Goal: Task Accomplishment & Management: Manage account settings

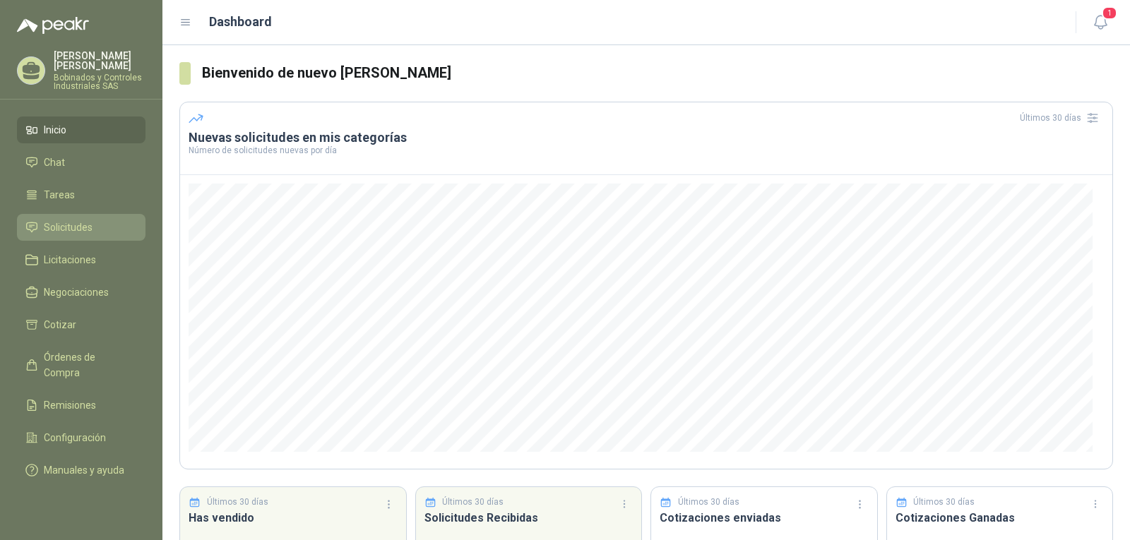
click at [100, 224] on li "Solicitudes" at bounding box center [81, 228] width 112 height 16
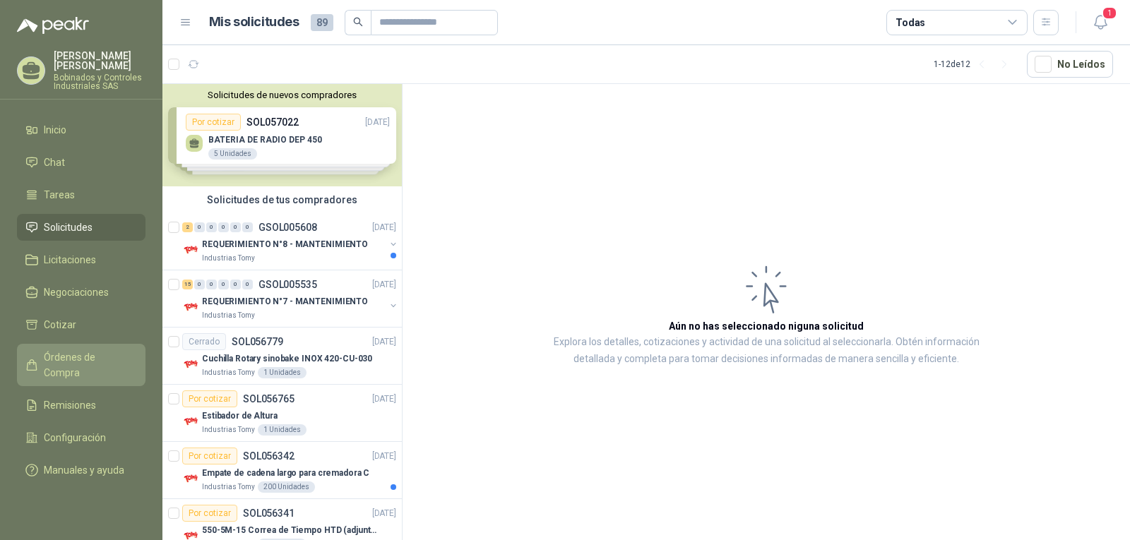
click at [73, 360] on span "Órdenes de Compra" at bounding box center [88, 365] width 88 height 31
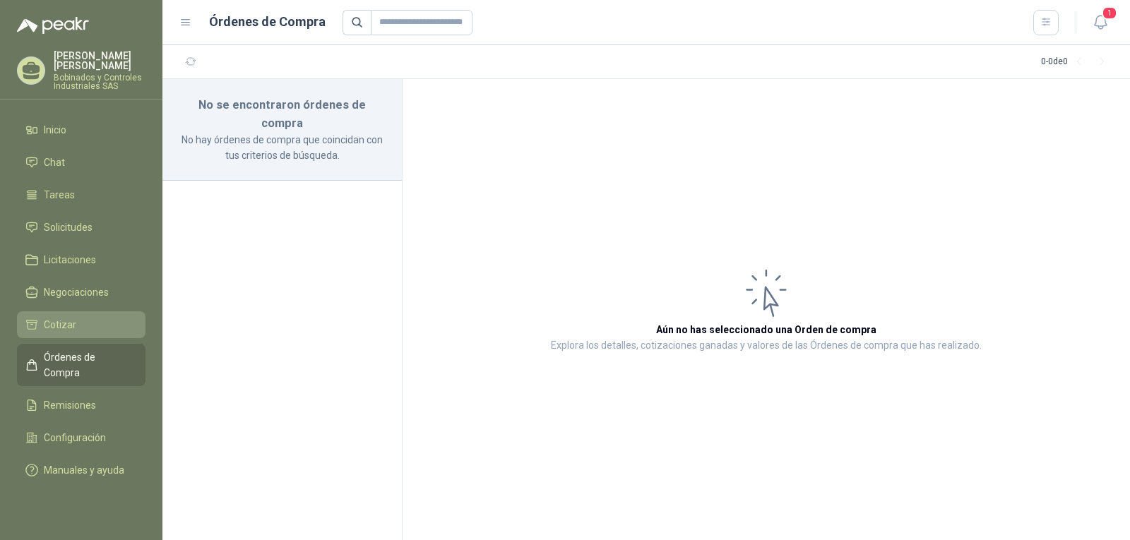
click at [78, 319] on li "Cotizar" at bounding box center [81, 325] width 112 height 16
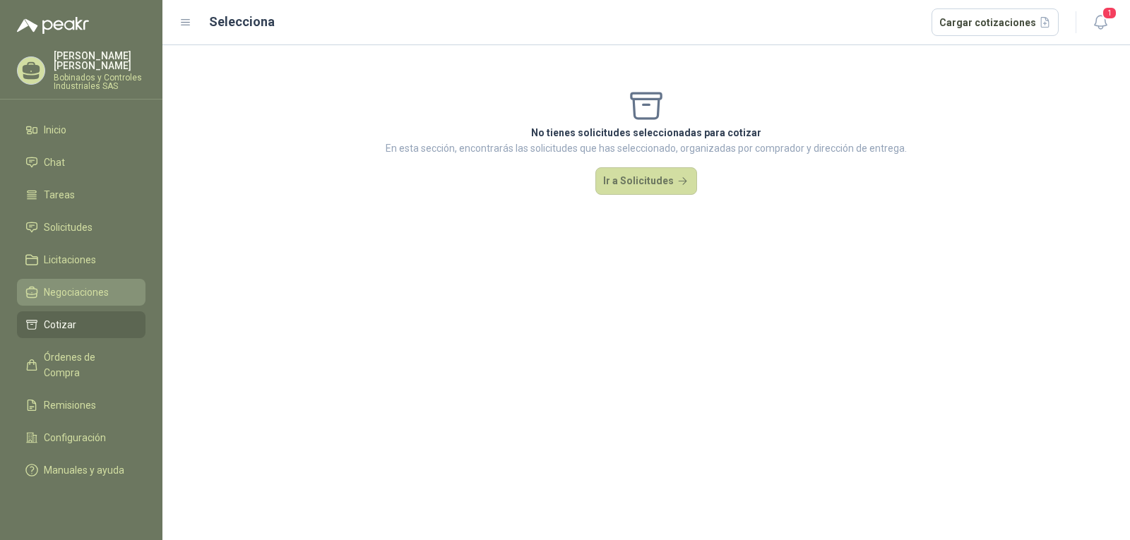
click at [110, 292] on li "Negociaciones" at bounding box center [81, 293] width 112 height 16
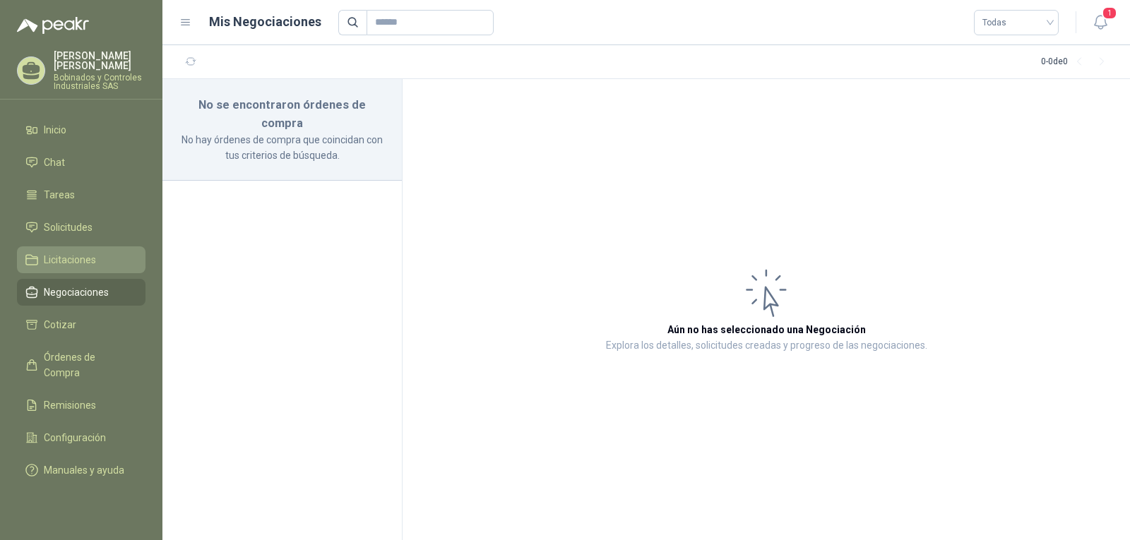
click at [100, 261] on li "Licitaciones" at bounding box center [81, 260] width 112 height 16
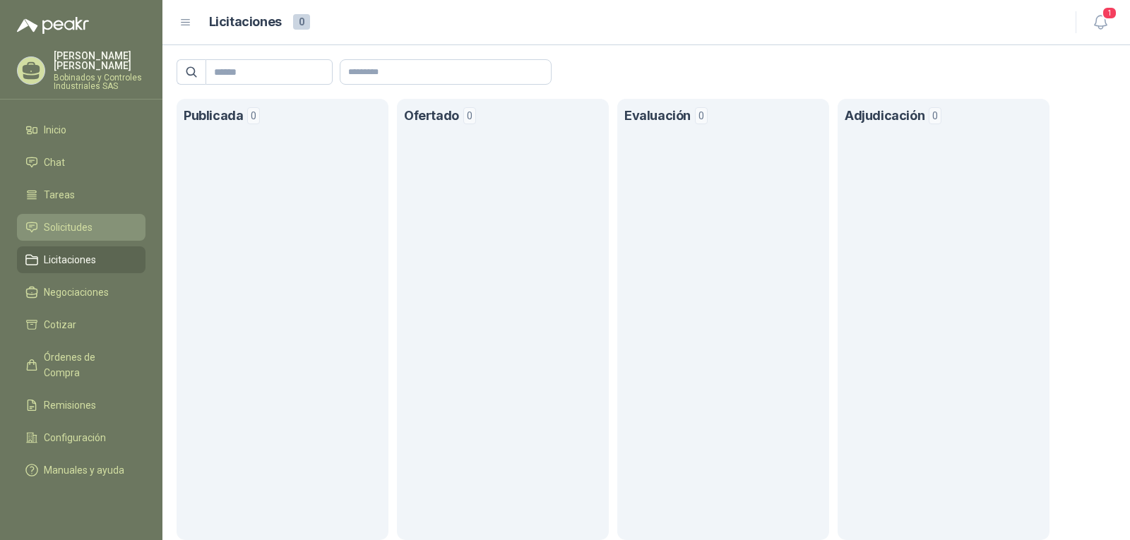
click at [100, 234] on li "Solicitudes" at bounding box center [81, 228] width 112 height 16
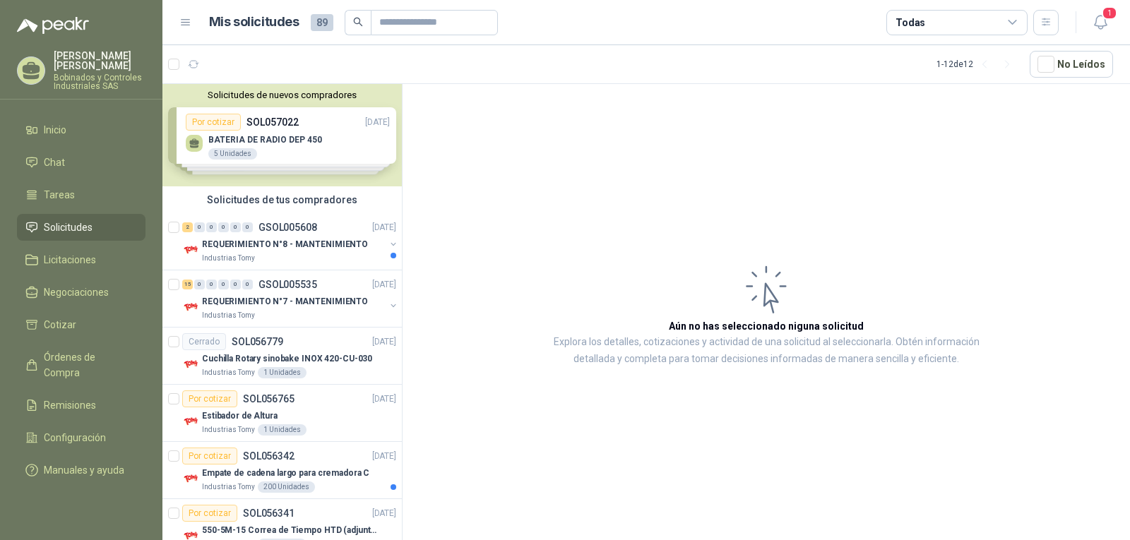
click at [292, 167] on div "Solicitudes de nuevos compradores Por cotizar SOL057022 [DATE] BATERIA DE RADIO…" at bounding box center [282, 135] width 240 height 102
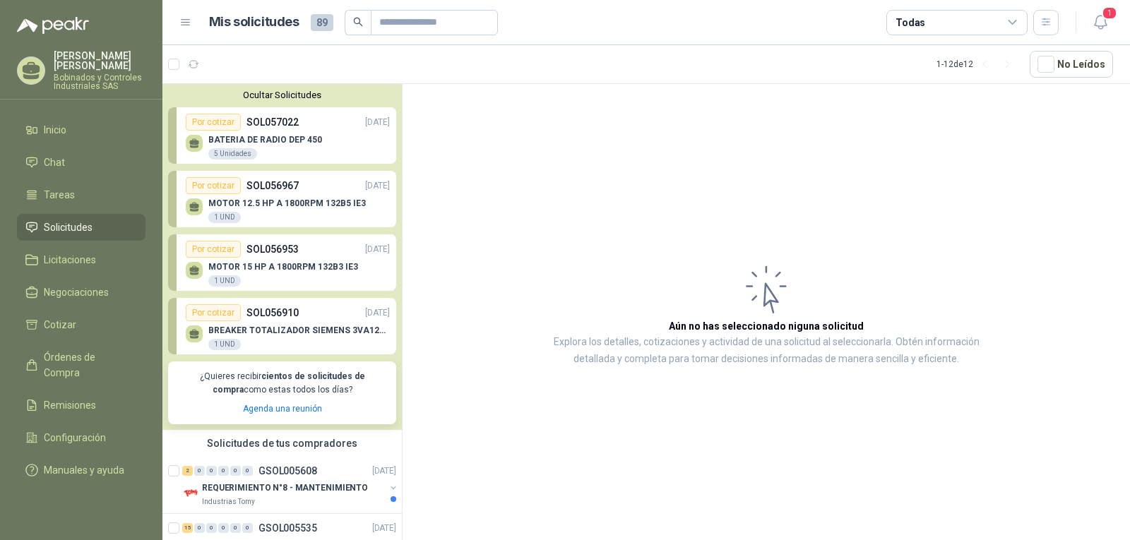
click at [284, 208] on p "MOTOR 12.5 HP A 1800RPM 132B5 IE3" at bounding box center [287, 204] width 158 height 10
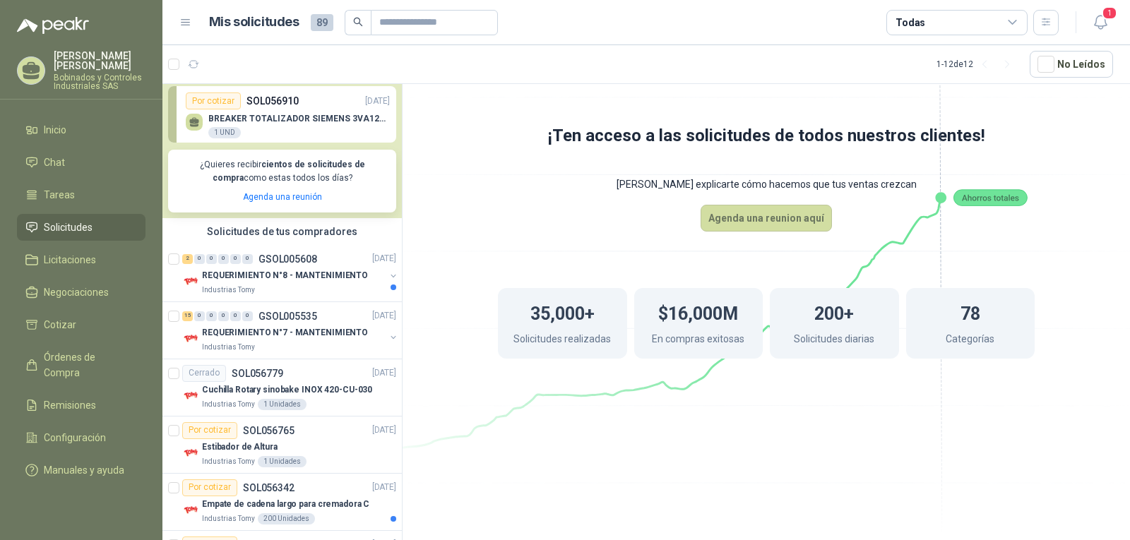
scroll to position [424, 0]
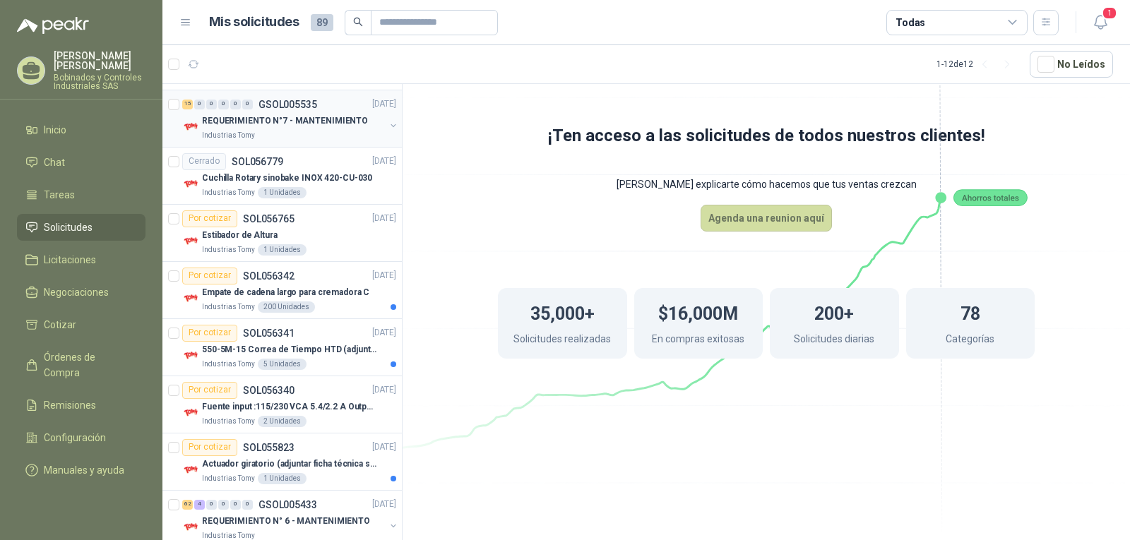
click at [305, 131] on div "Industrias Tomy" at bounding box center [293, 135] width 183 height 11
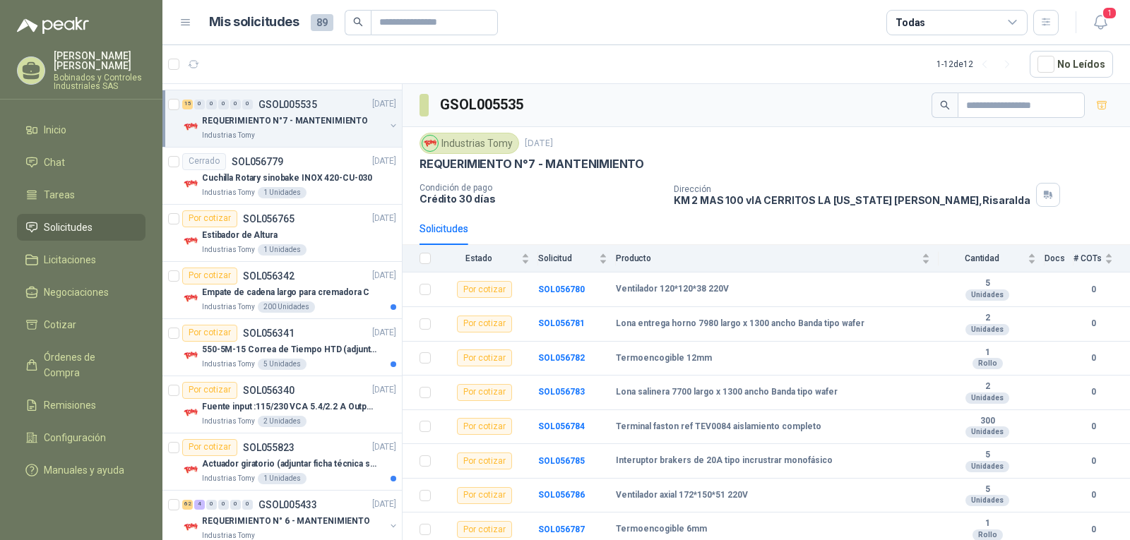
click at [388, 124] on button "button" at bounding box center [393, 125] width 11 height 11
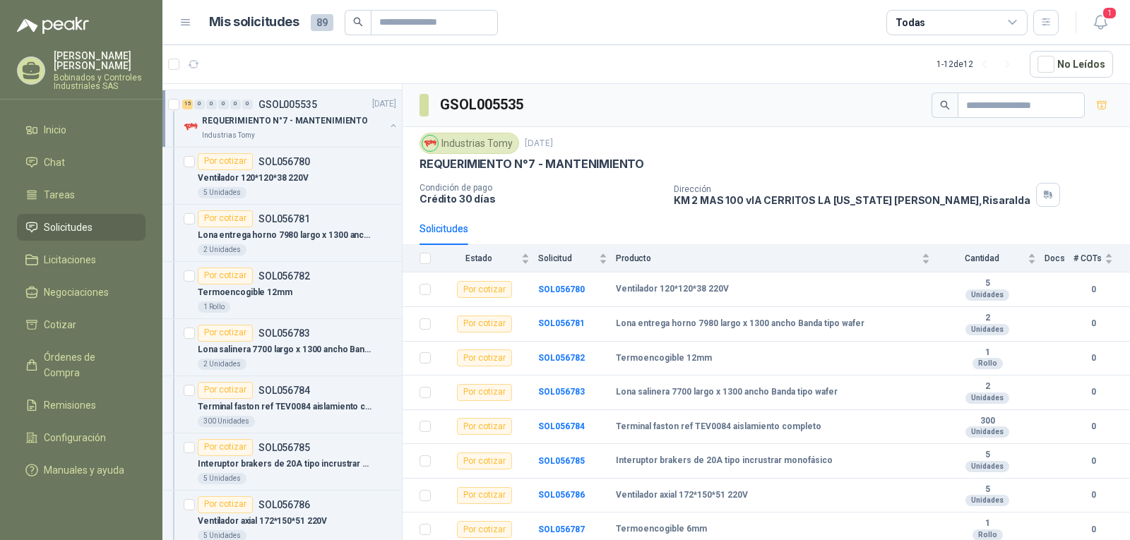
scroll to position [5, 0]
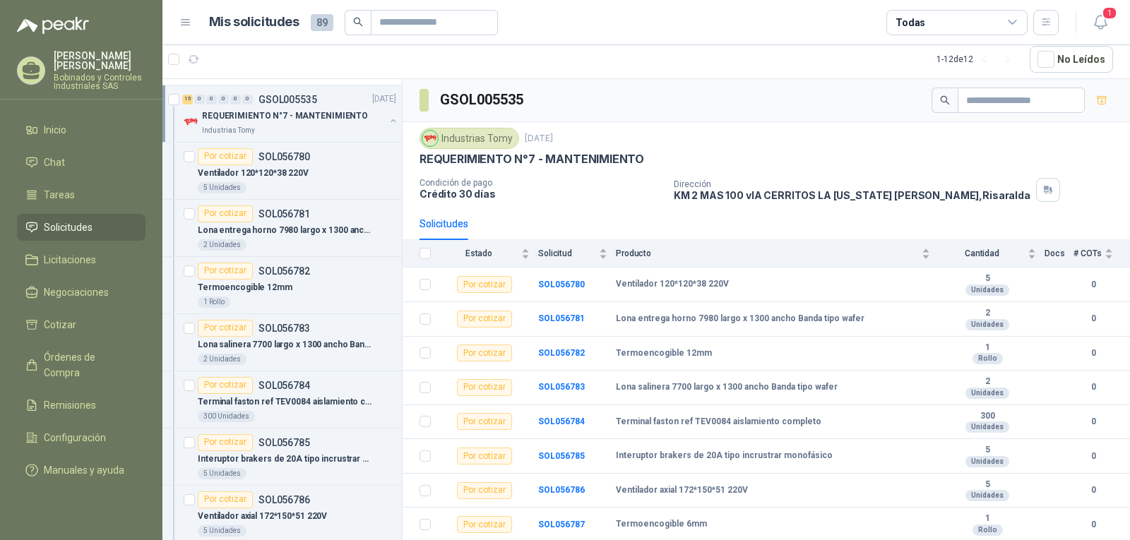
click at [388, 124] on button "button" at bounding box center [393, 120] width 11 height 11
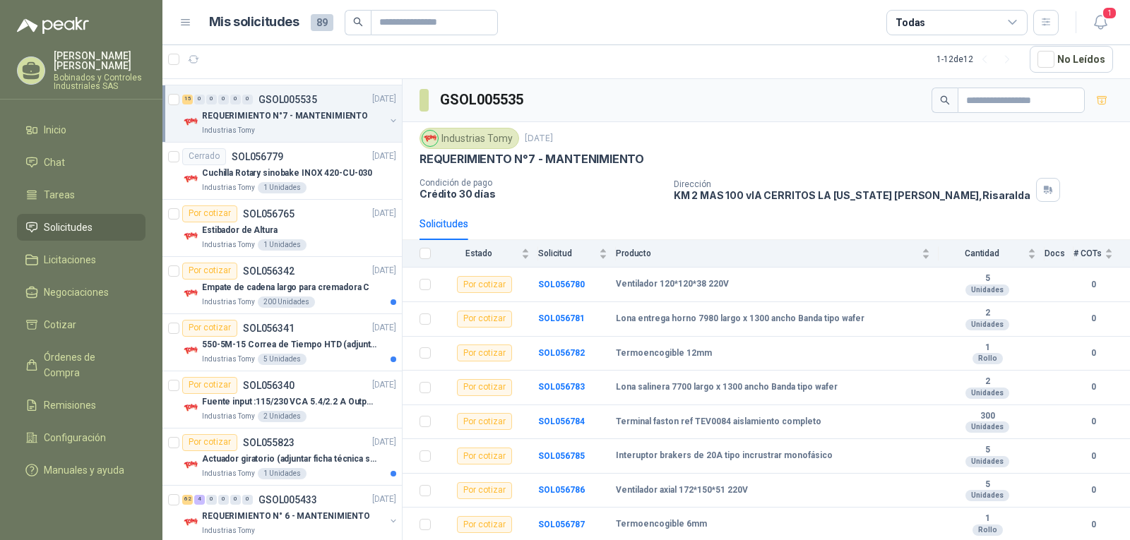
click at [388, 124] on button "button" at bounding box center [393, 120] width 11 height 11
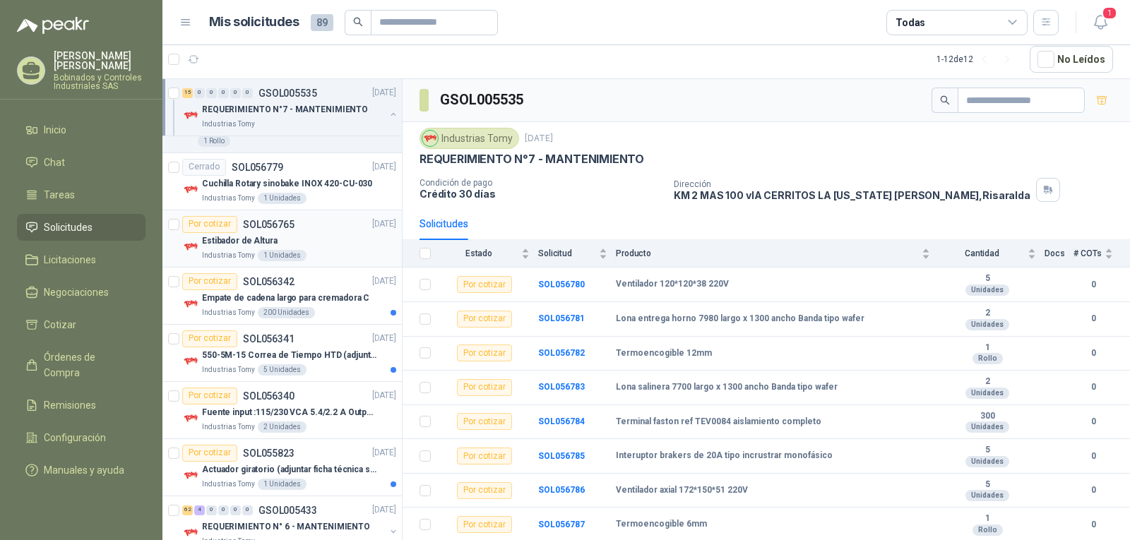
scroll to position [1477, 0]
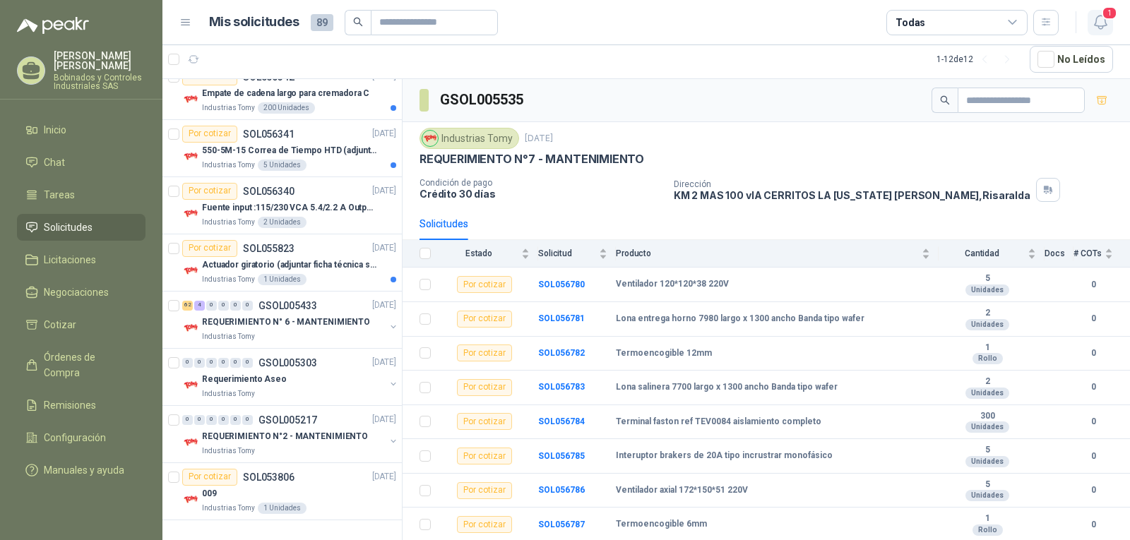
click at [1102, 18] on span "1" at bounding box center [1110, 12] width 16 height 13
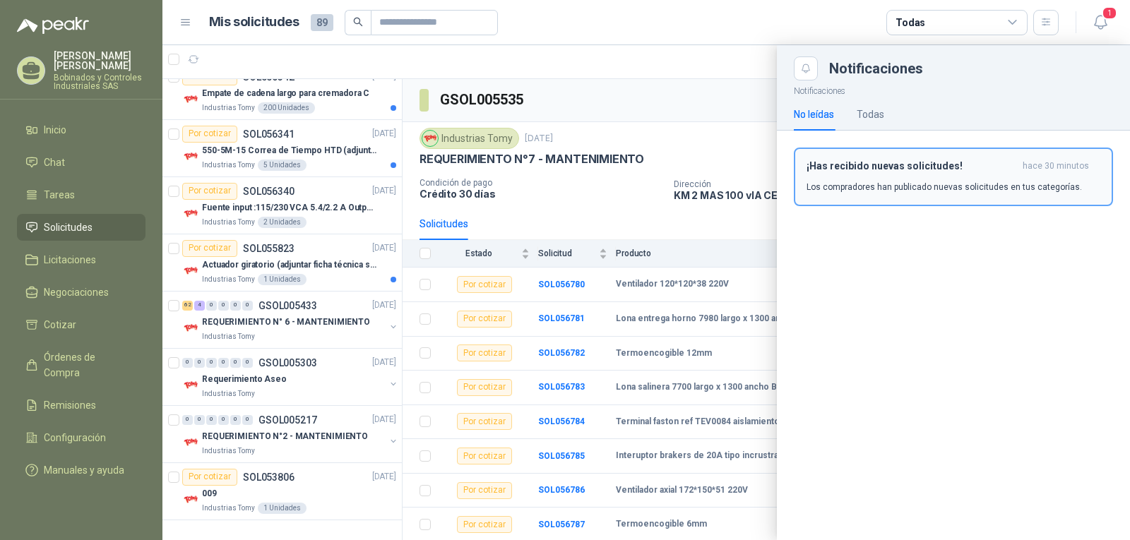
click at [1002, 172] on div "¡Has recibido nuevas solicitudes! hace 30 minutos Los compradores han publicado…" at bounding box center [954, 176] width 294 height 33
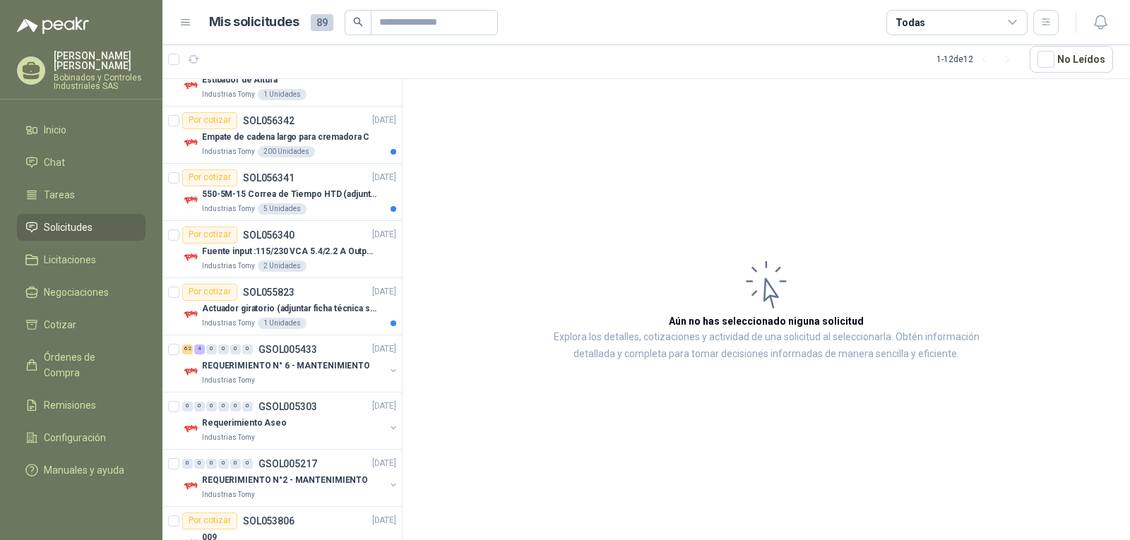
scroll to position [1477, 0]
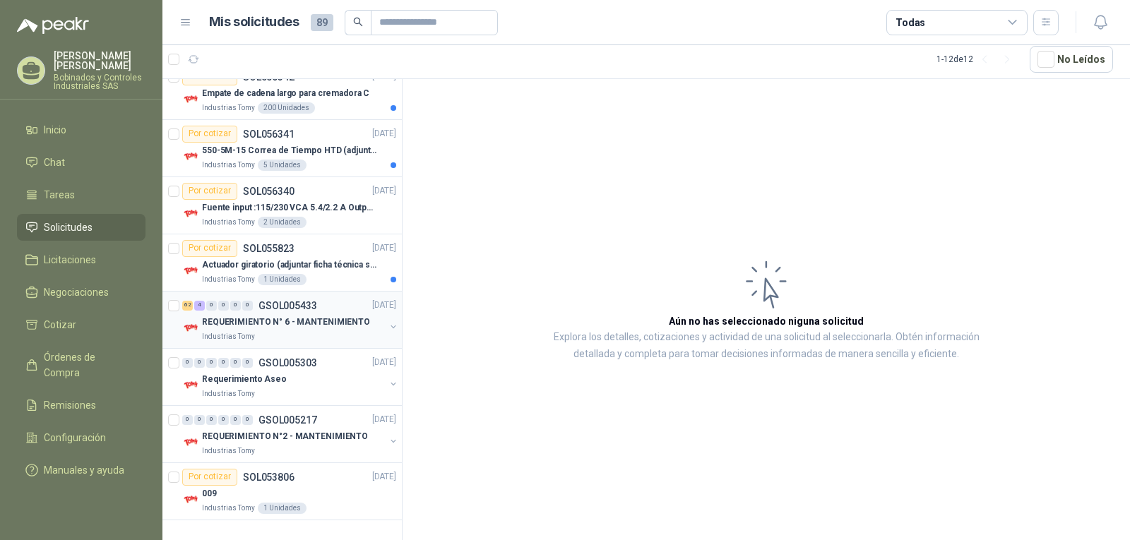
click at [353, 321] on p "REQUERIMIENTO N° 6 - MANTENIMIENTO" at bounding box center [286, 322] width 168 height 13
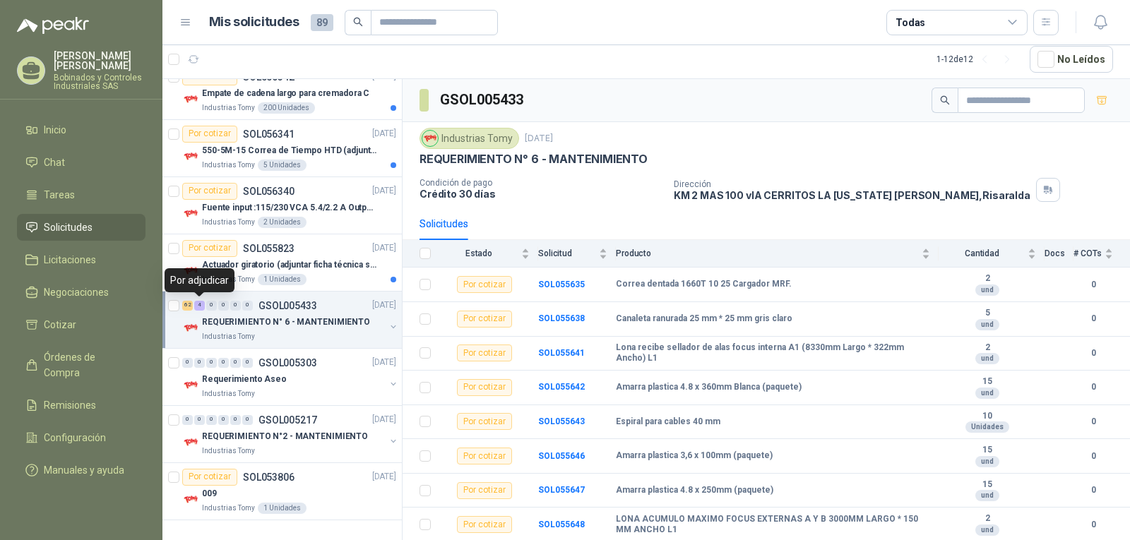
click at [199, 305] on div "4" at bounding box center [199, 306] width 11 height 10
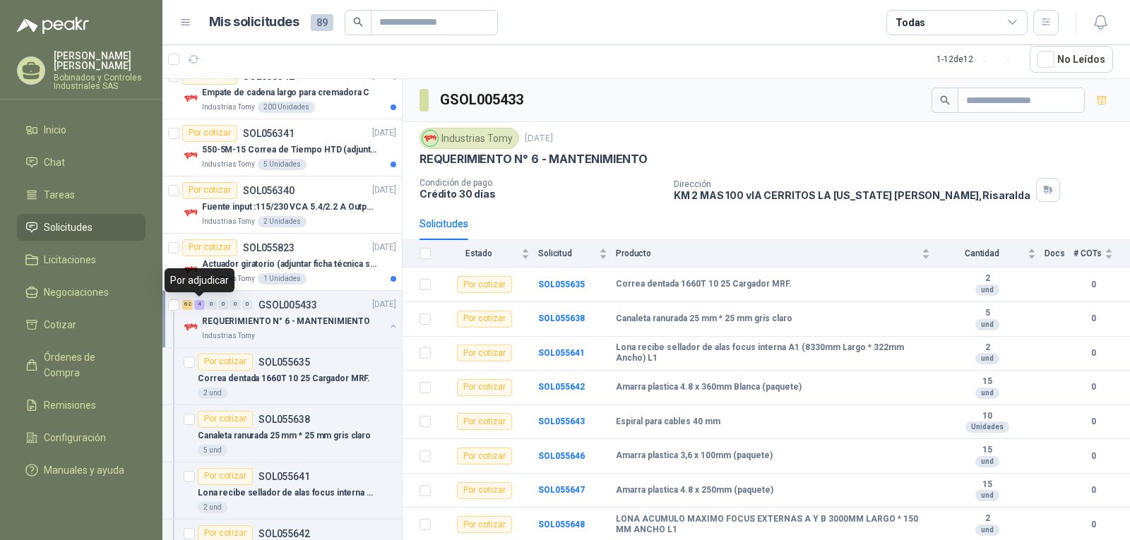
click at [199, 305] on div "4" at bounding box center [199, 305] width 11 height 10
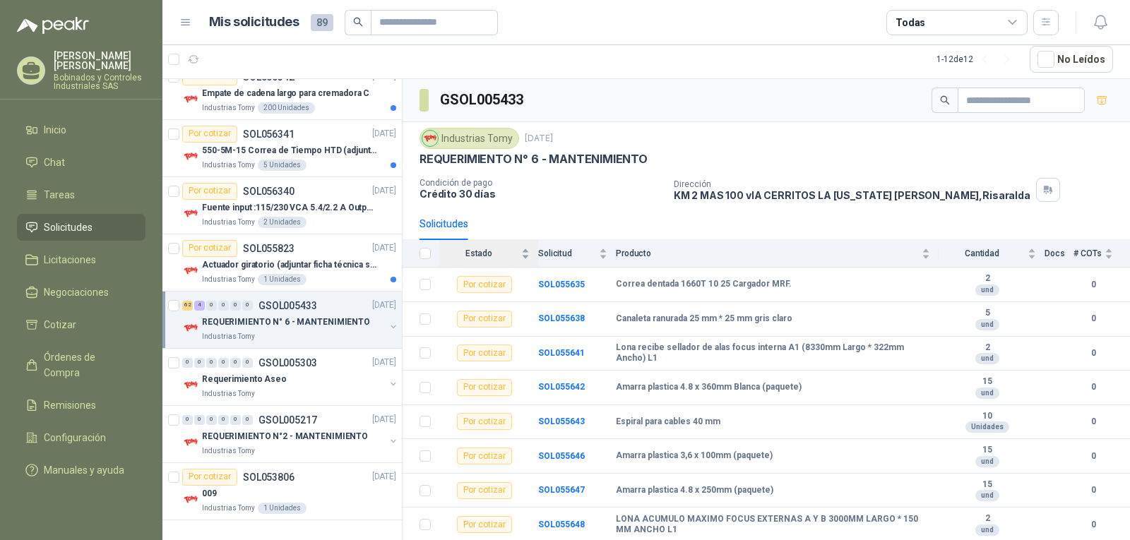
click at [474, 256] on span "Estado" at bounding box center [478, 254] width 79 height 10
click at [526, 254] on div "Estado" at bounding box center [484, 254] width 90 height 14
